Goal: Task Accomplishment & Management: Manage account settings

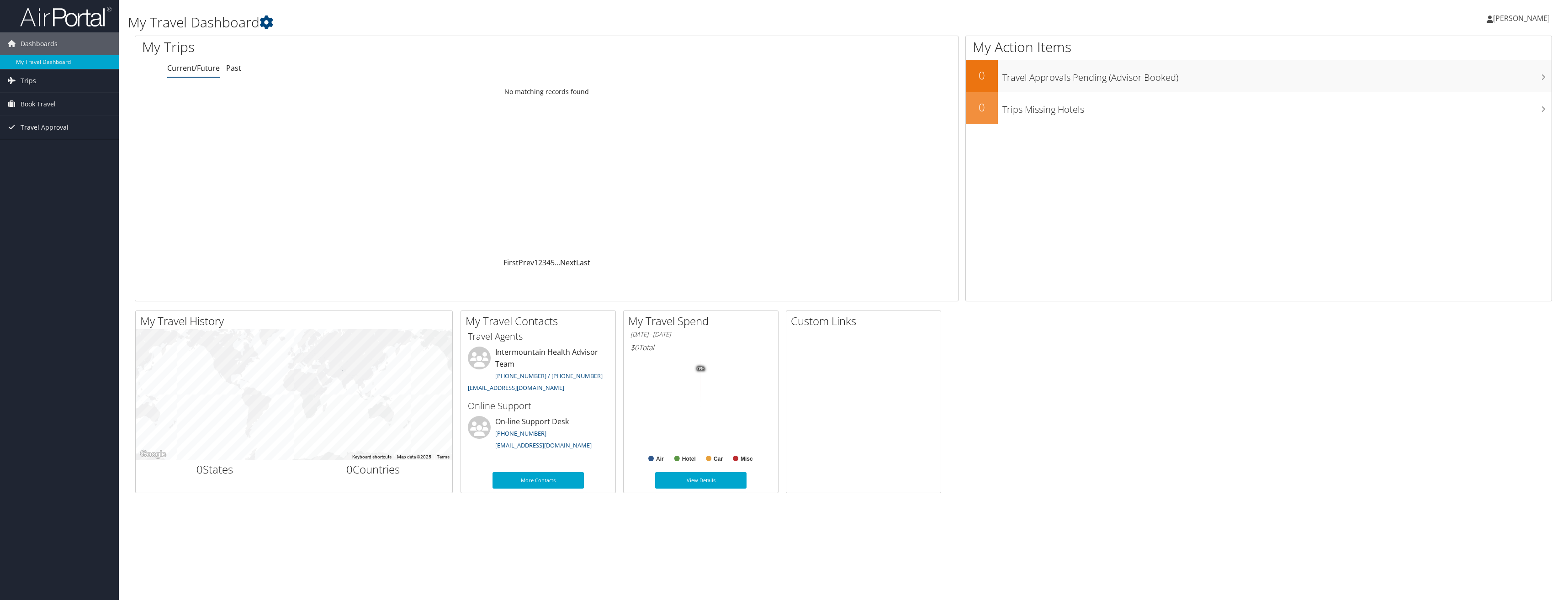
click at [1513, 16] on span "[PERSON_NAME]" at bounding box center [1521, 18] width 57 height 10
click at [1496, 82] on link "View Travel Profile" at bounding box center [1498, 82] width 102 height 16
